Goal: Task Accomplishment & Management: Manage account settings

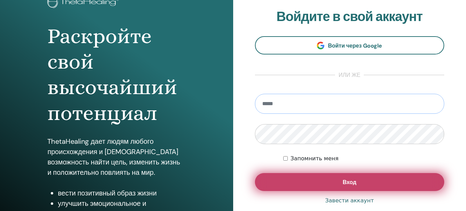
scroll to position [51, 0]
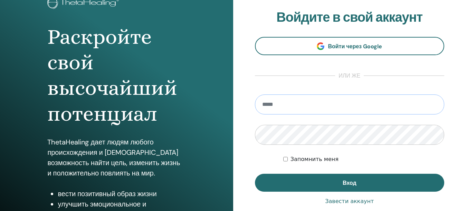
type input "**********"
click at [285, 155] on div "Запомнить меня" at bounding box center [363, 159] width 161 height 8
click at [251, 135] on div "**********" at bounding box center [349, 114] width 233 height 331
click at [288, 159] on div "Запомнить меня" at bounding box center [363, 159] width 161 height 8
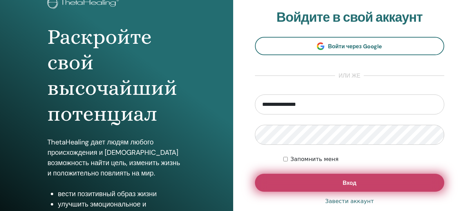
click at [353, 184] on span "Вход" at bounding box center [349, 182] width 14 height 7
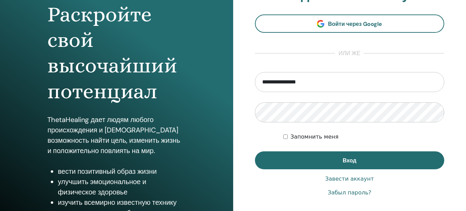
scroll to position [86, 0]
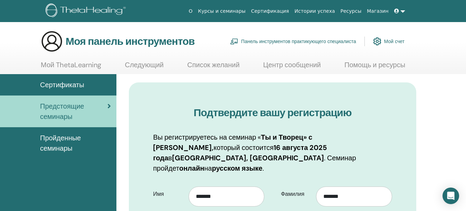
click at [439, 64] on section "Моя панель инструментов Панель инструментов практикующего специалиста Мой счет …" at bounding box center [233, 52] width 466 height 44
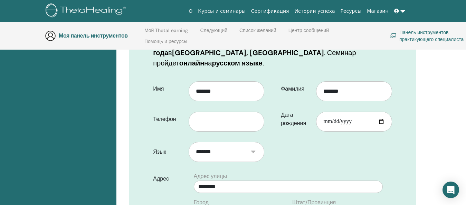
scroll to position [131, 0]
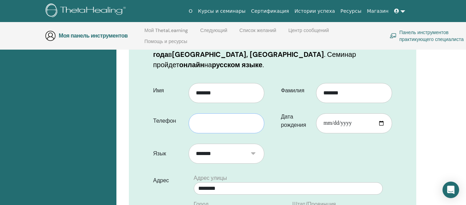
click at [203, 116] on input "text" at bounding box center [226, 124] width 76 height 20
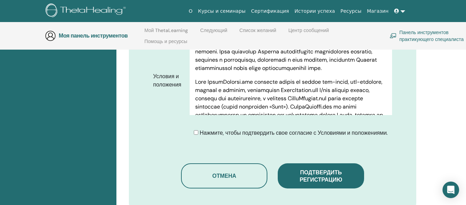
scroll to position [373, 0]
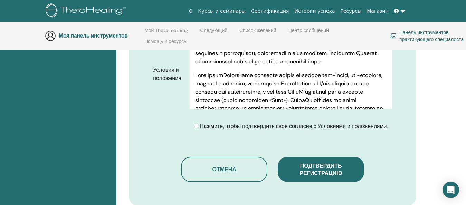
type input "**********"
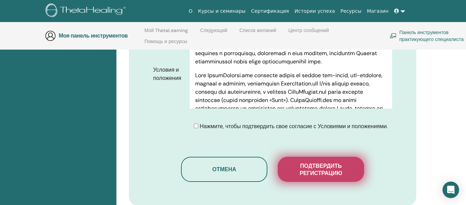
click at [321, 163] on font "Подтвердить регистрацию" at bounding box center [320, 170] width 42 height 14
click at [330, 163] on font "Подтвердить регистрацию" at bounding box center [320, 170] width 42 height 14
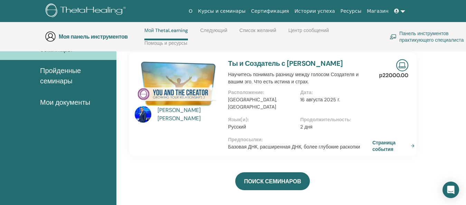
scroll to position [64, 0]
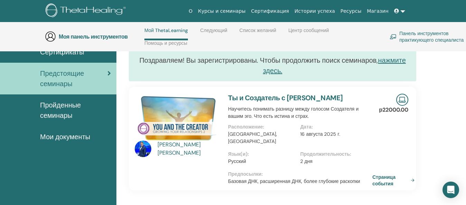
click at [144, 151] on img at bounding box center [143, 149] width 17 height 17
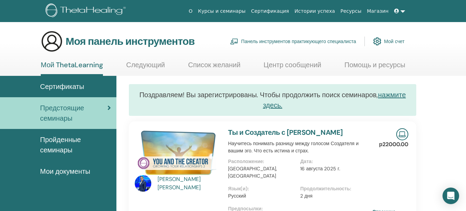
click at [144, 184] on img at bounding box center [143, 183] width 17 height 17
click at [390, 97] on font "нажмите здесь." at bounding box center [334, 99] width 143 height 19
click at [64, 84] on font "Сертификаты" at bounding box center [62, 86] width 44 height 9
click at [68, 88] on font "Сертификаты" at bounding box center [62, 86] width 44 height 9
click at [64, 88] on font "Сертификаты" at bounding box center [62, 86] width 44 height 9
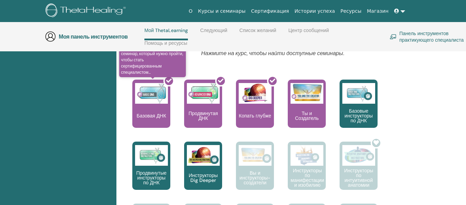
scroll to position [305, 0]
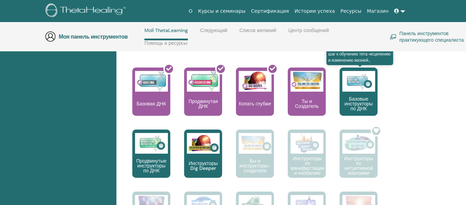
click at [366, 104] on font "Базовые инструкторы по ДНК" at bounding box center [358, 104] width 28 height 16
